Goal: Navigation & Orientation: Find specific page/section

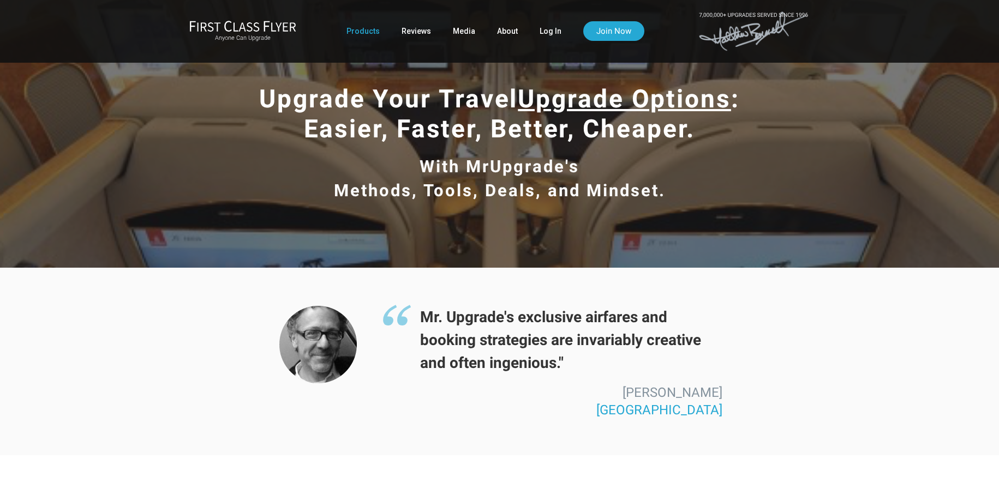
scroll to position [28, 0]
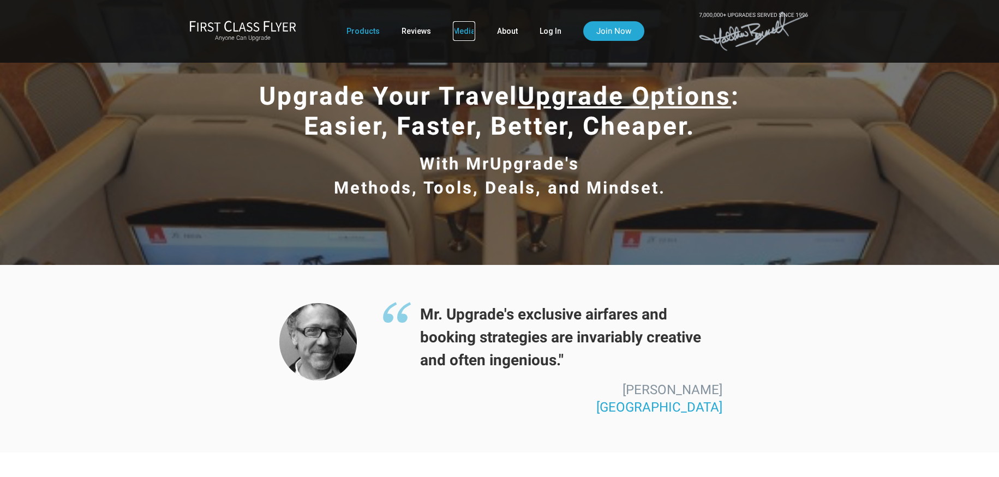
click at [467, 34] on link "Media" at bounding box center [464, 31] width 22 height 20
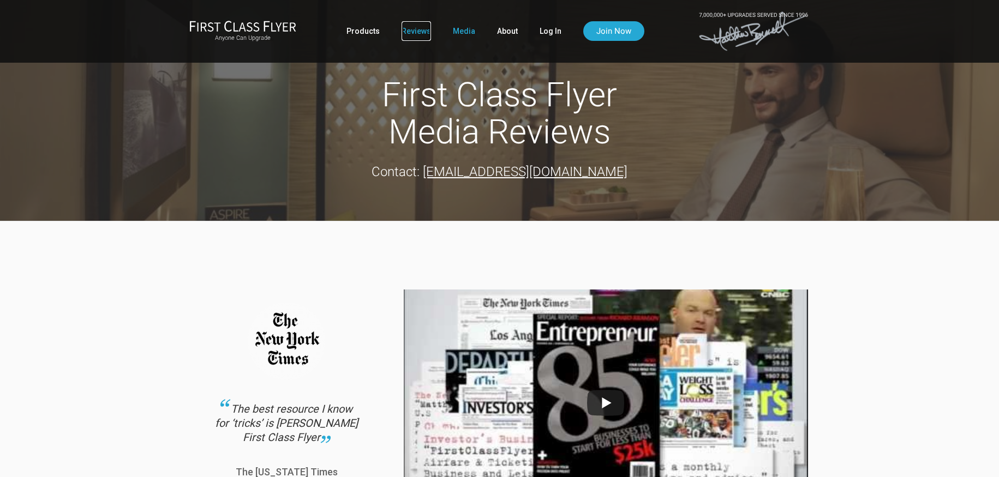
click at [418, 39] on link "Reviews" at bounding box center [416, 31] width 29 height 20
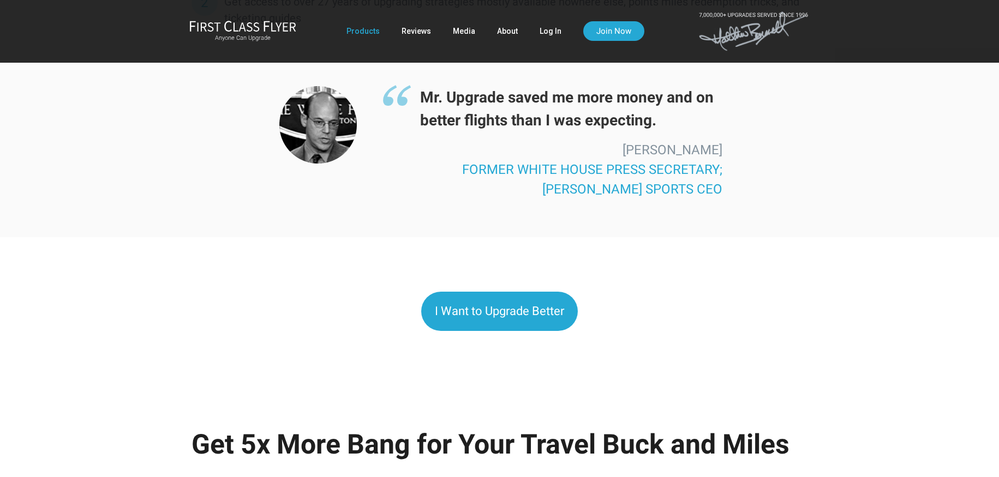
scroll to position [867, 0]
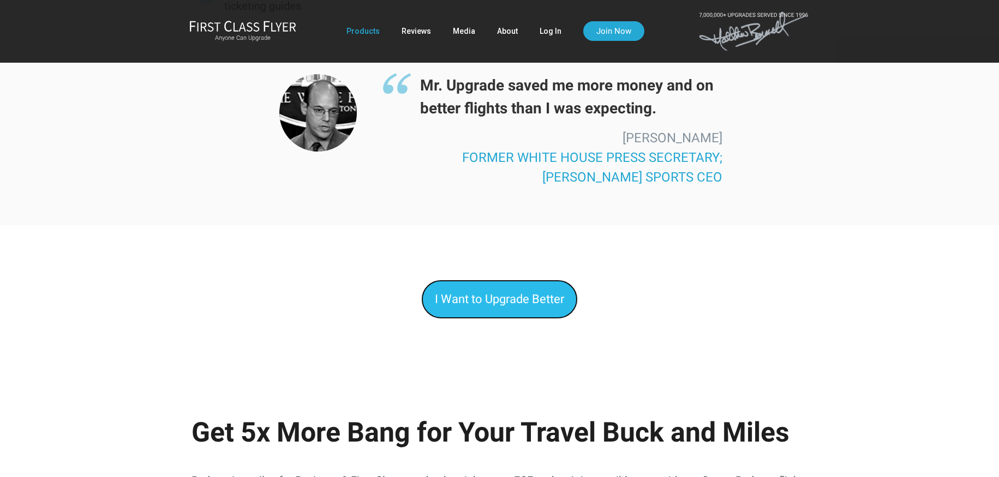
click at [511, 304] on span "I Want to Upgrade Better" at bounding box center [499, 299] width 129 height 14
click at [408, 31] on link "Reviews" at bounding box center [416, 31] width 29 height 20
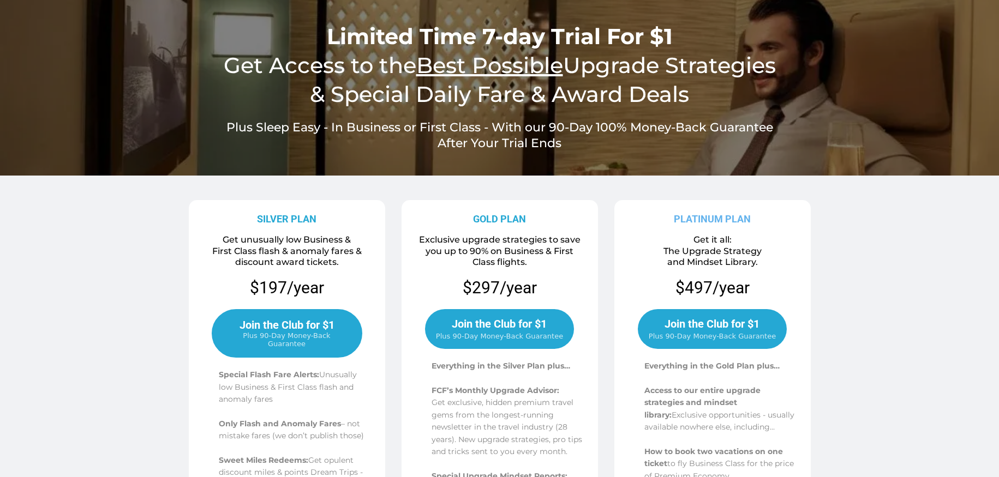
scroll to position [60, 0]
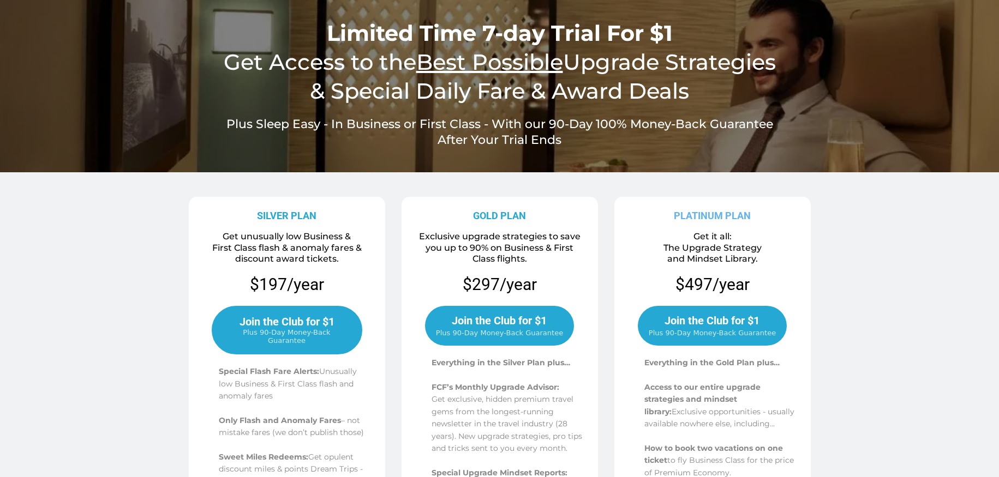
click at [117, 271] on div "SILVER PLAN Get unusually low Business & First Class flash & anomaly fares & di…" at bounding box center [499, 484] width 999 height 624
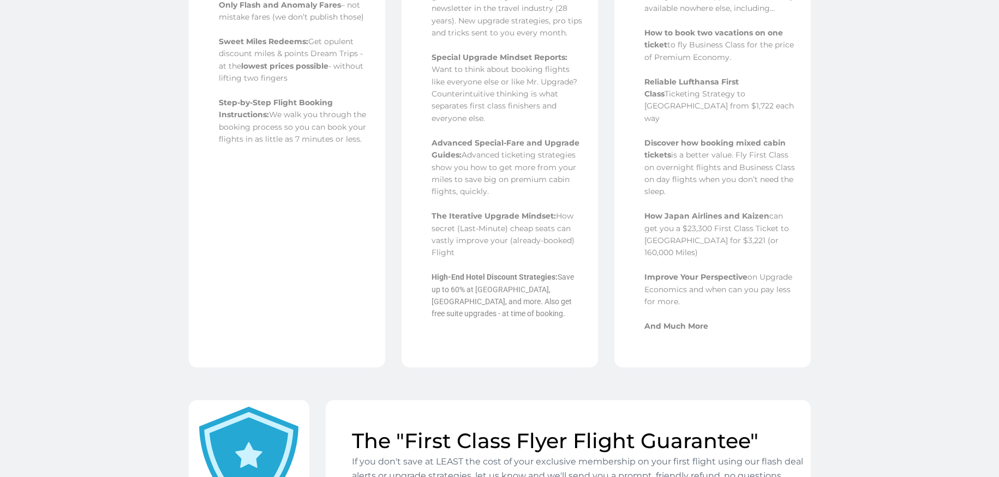
scroll to position [0, 0]
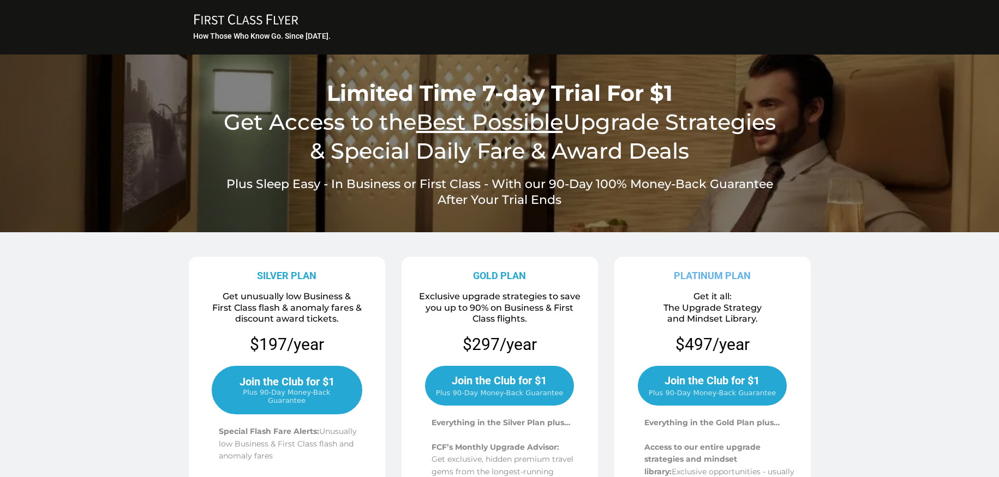
click at [290, 20] on icon "FIRST CLASS FLYER Copy Created with Sketch." at bounding box center [245, 19] width 109 height 11
click at [241, 22] on icon "FIRST CLASS FLYER Copy Created with Sketch." at bounding box center [245, 19] width 109 height 11
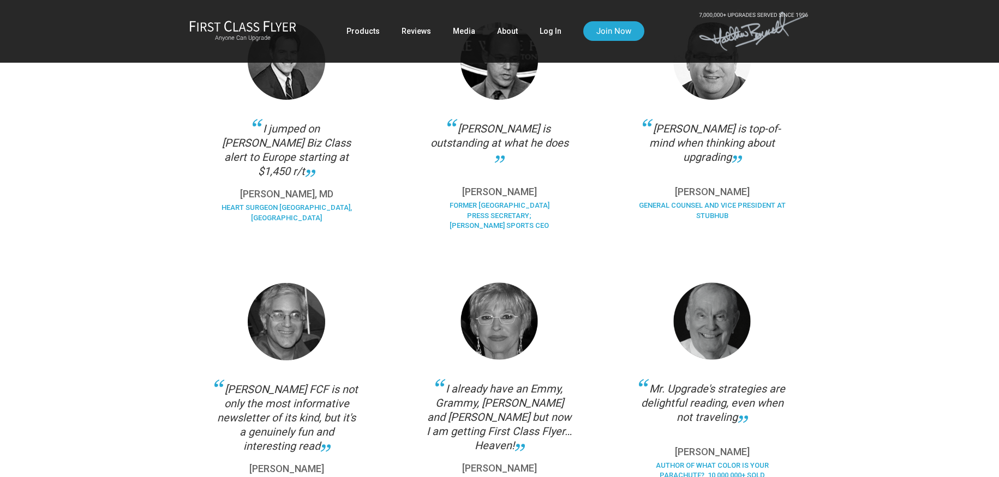
scroll to position [884, 0]
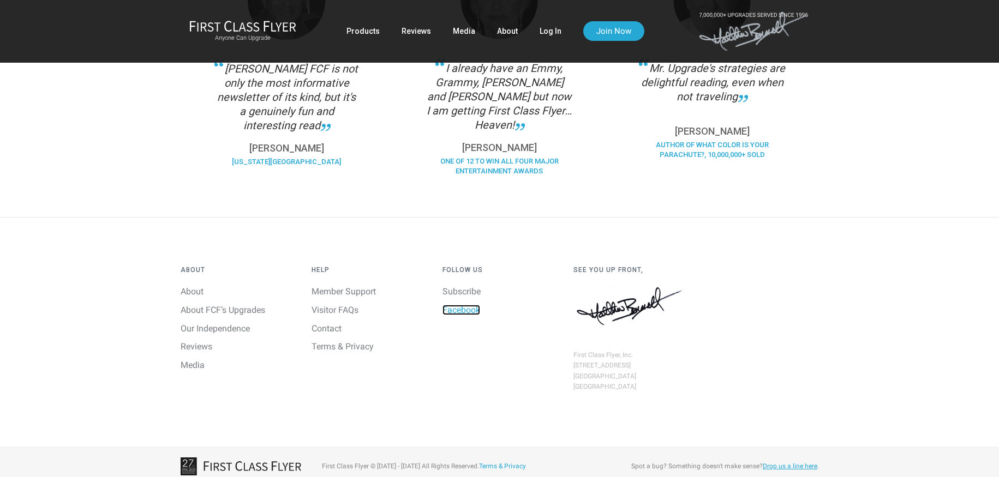
click at [459, 305] on link "Facebook" at bounding box center [461, 310] width 38 height 10
